Goal: Information Seeking & Learning: Learn about a topic

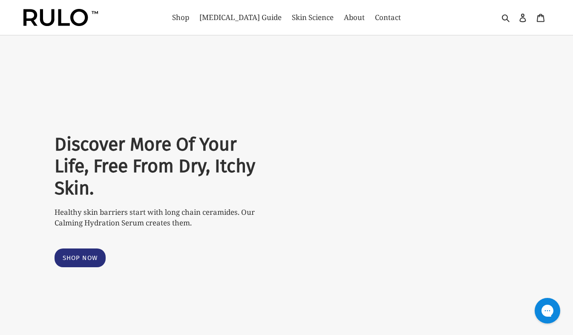
select select "most-helpful"
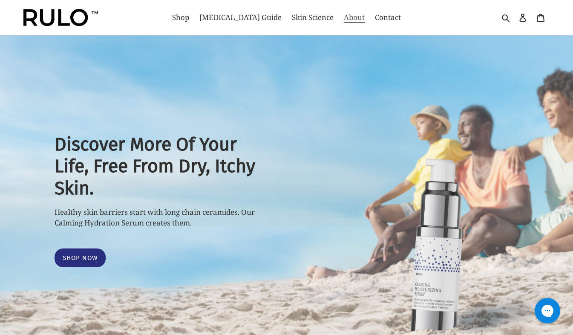
click at [344, 17] on span "About" at bounding box center [354, 17] width 21 height 10
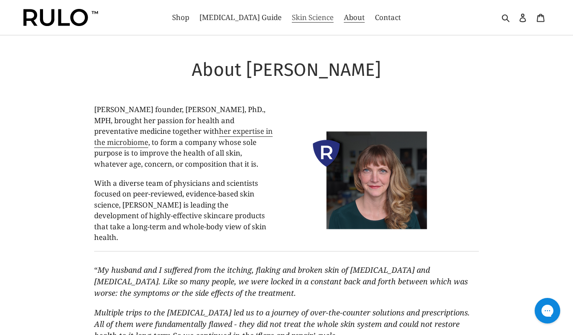
click at [300, 17] on span "Skin Science" at bounding box center [313, 17] width 42 height 10
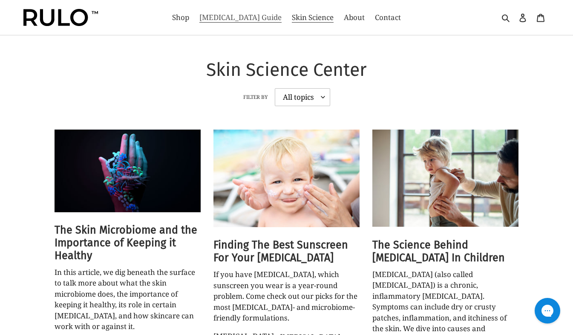
click at [239, 18] on span "[MEDICAL_DATA] Guide" at bounding box center [240, 17] width 82 height 10
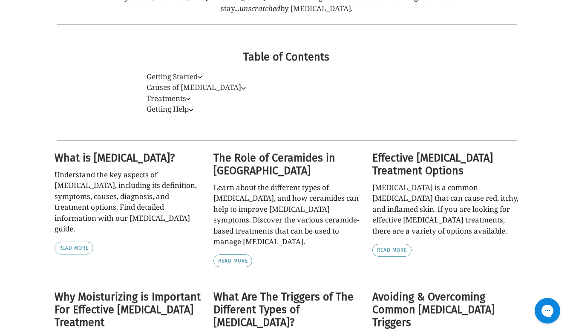
scroll to position [254, 0]
click at [202, 75] on icon at bounding box center [200, 77] width 5 height 5
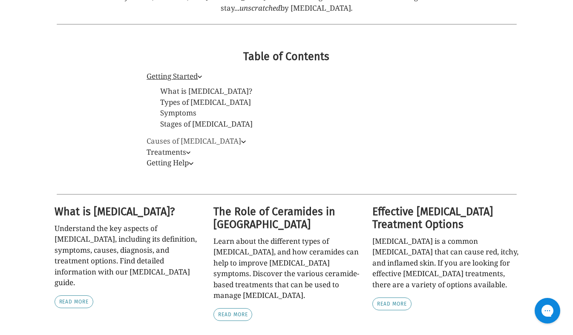
click at [241, 140] on icon at bounding box center [243, 141] width 5 height 5
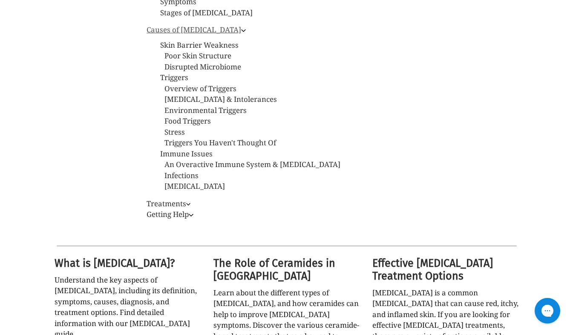
scroll to position [369, 0]
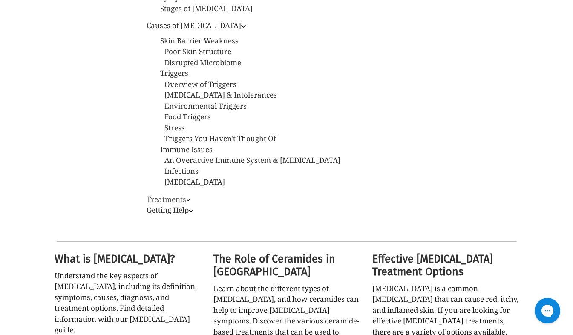
click at [190, 200] on icon at bounding box center [188, 200] width 4 height 3
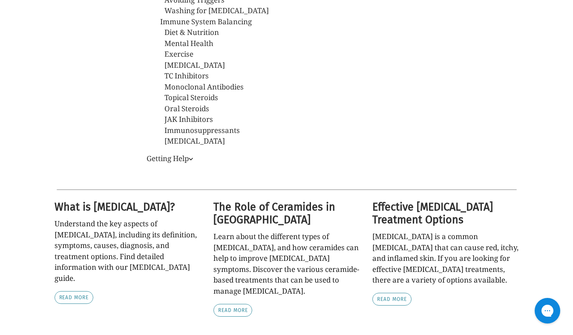
scroll to position [660, 0]
click at [193, 160] on icon at bounding box center [191, 158] width 5 height 5
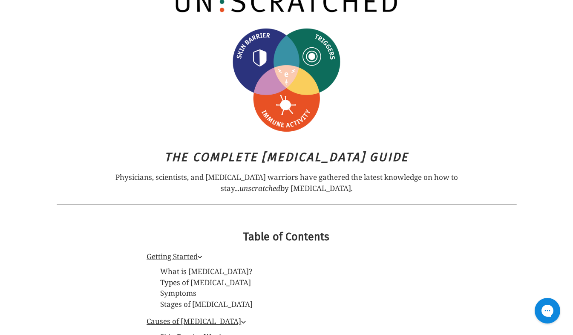
scroll to position [0, 0]
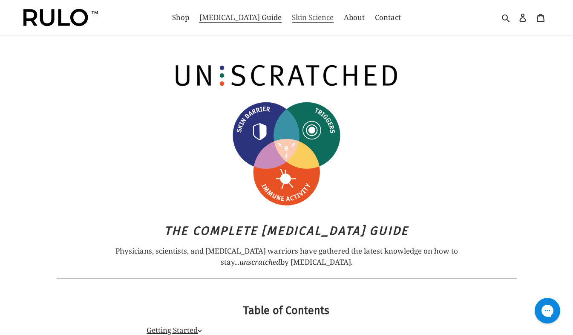
click at [298, 16] on span "Skin Science" at bounding box center [313, 17] width 42 height 10
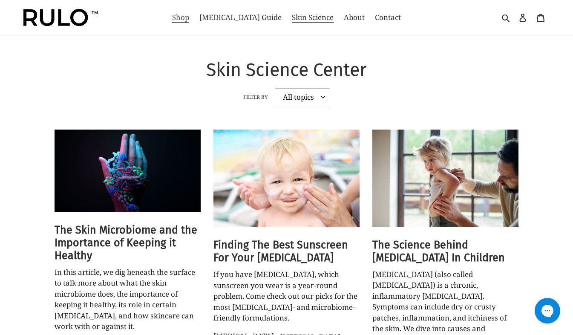
click at [189, 17] on span "Shop" at bounding box center [180, 17] width 17 height 10
